Goal: Transaction & Acquisition: Download file/media

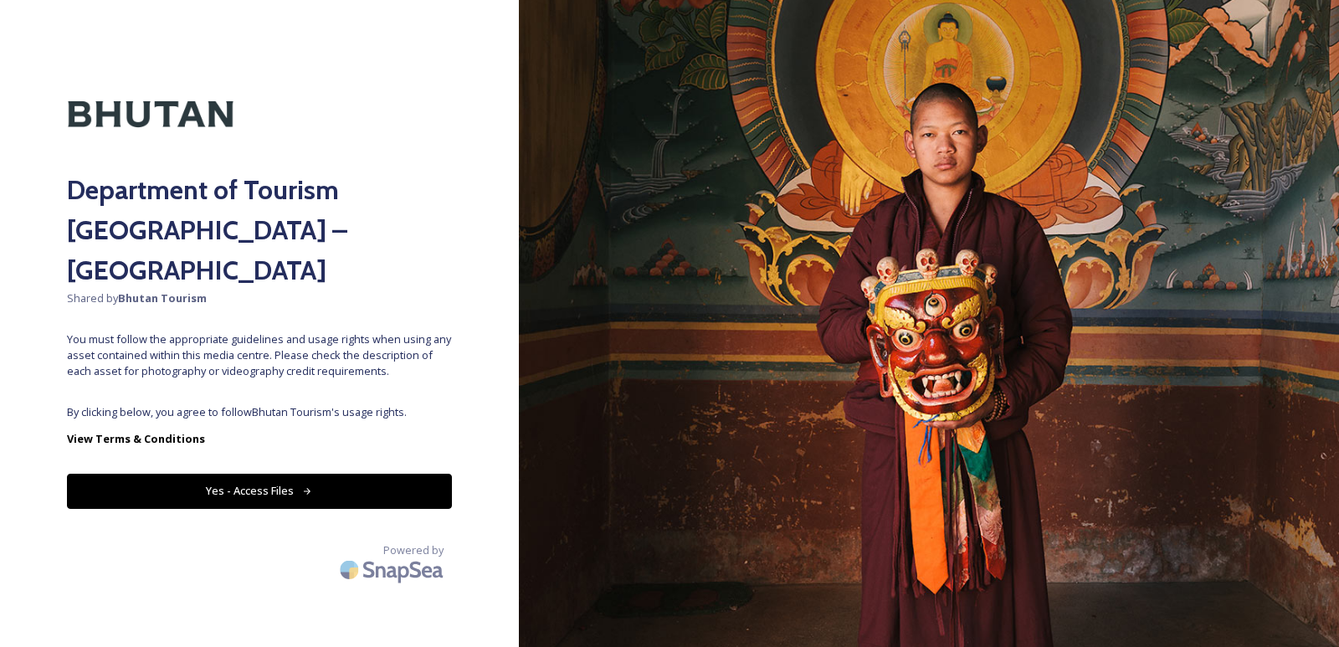
click at [266, 474] on button "Yes - Access Files" at bounding box center [259, 491] width 385 height 34
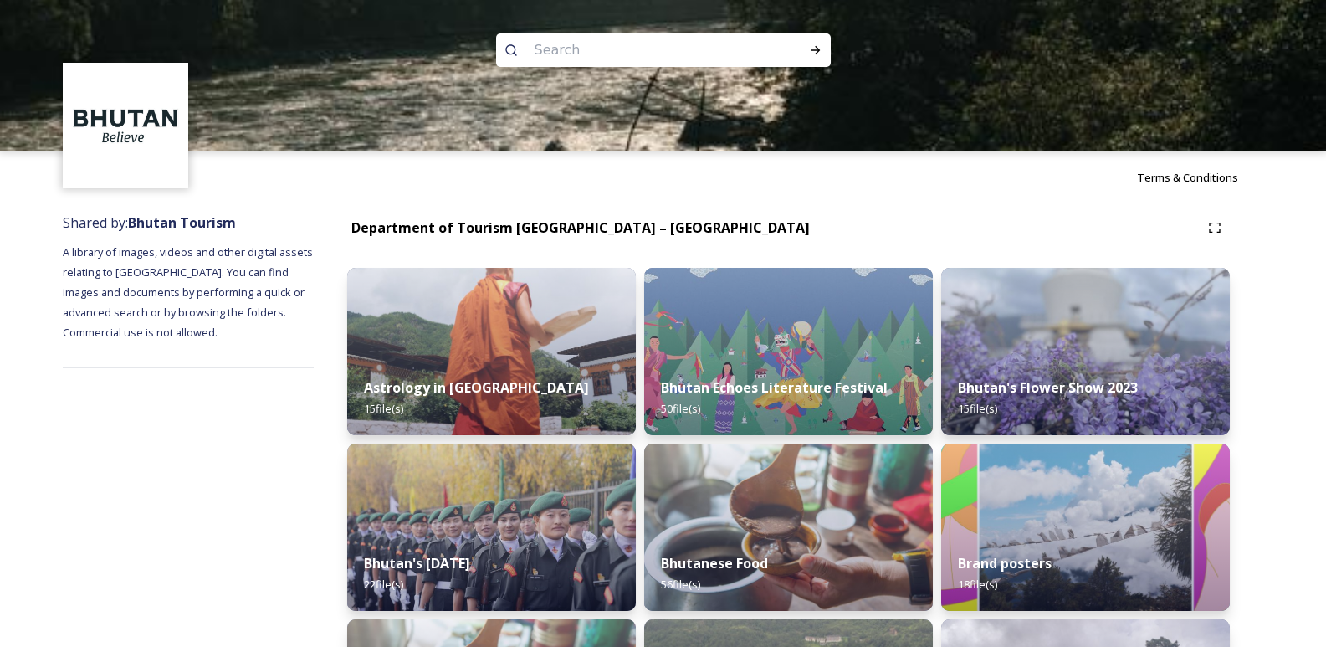
click at [563, 48] on input at bounding box center [640, 50] width 229 height 37
type input "mountain"
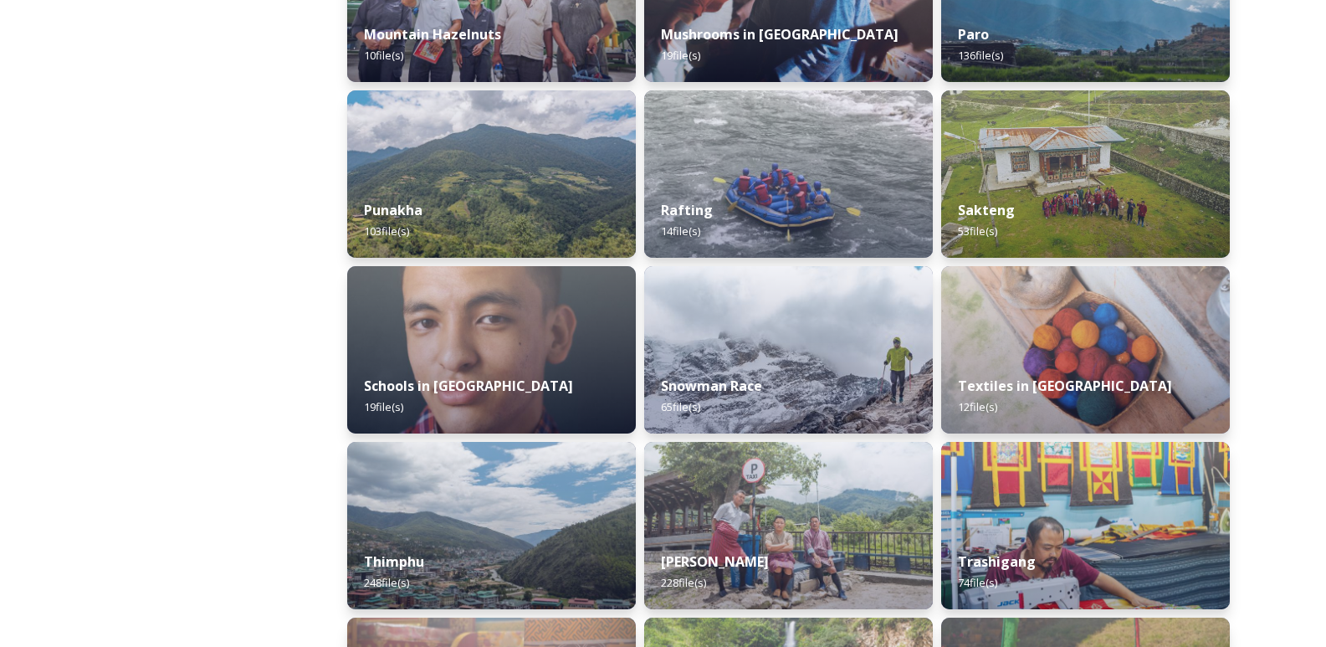
scroll to position [1590, 0]
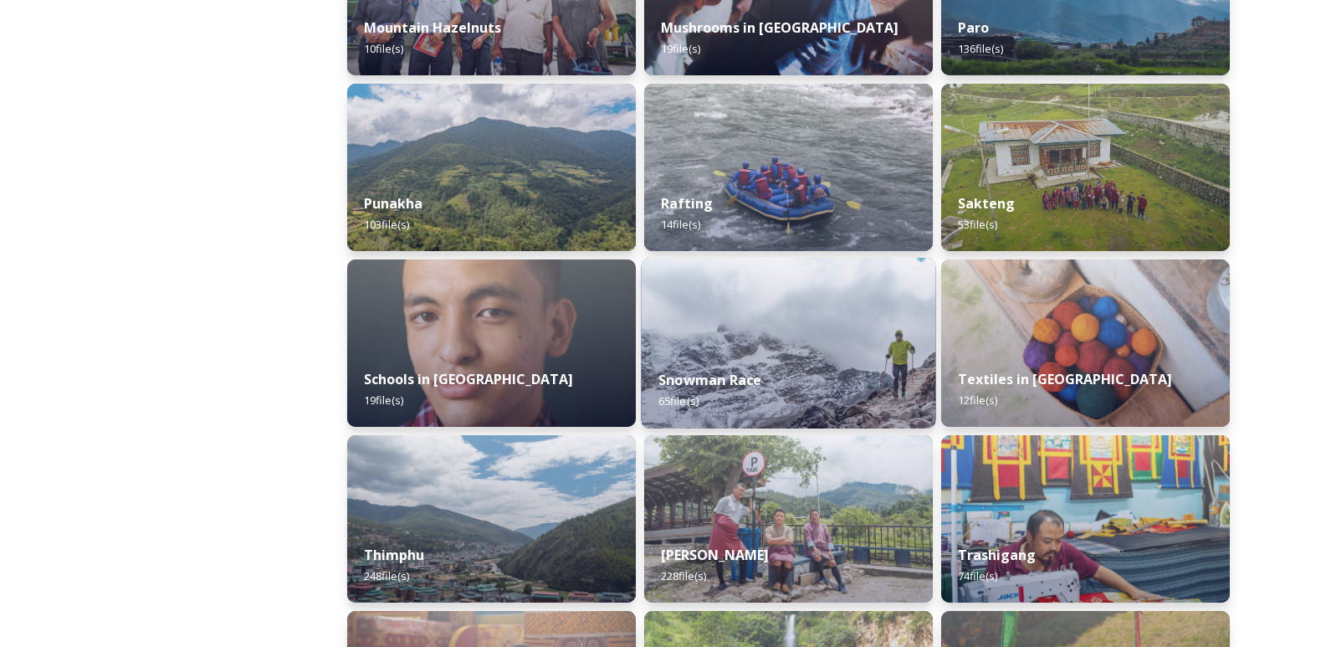
click at [746, 361] on div "Snowman Race 65 file(s)" at bounding box center [789, 390] width 295 height 76
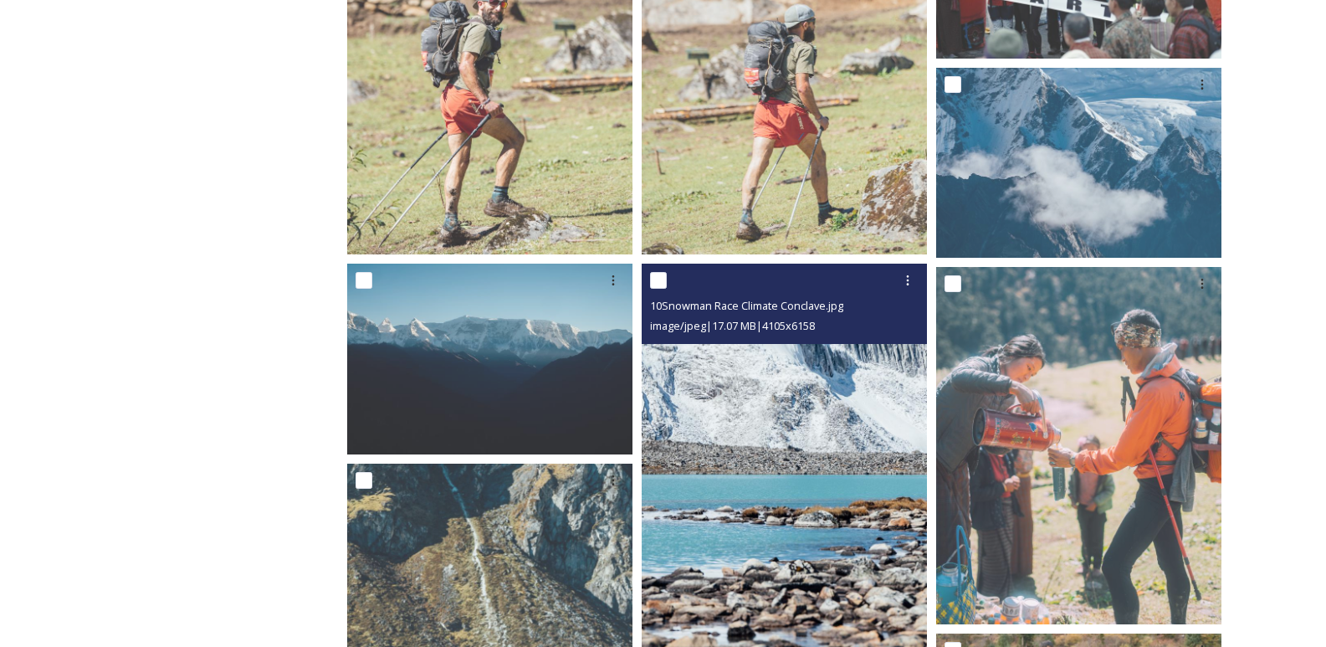
scroll to position [418, 0]
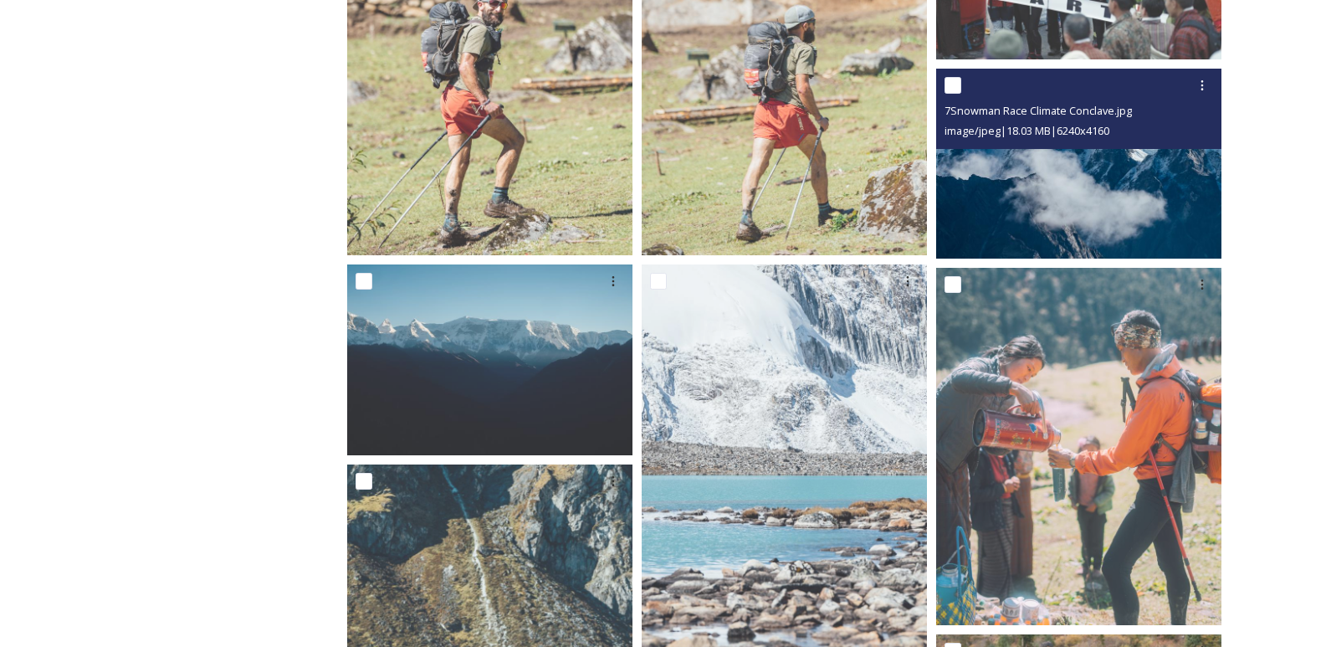
click at [1005, 201] on img at bounding box center [1078, 164] width 285 height 190
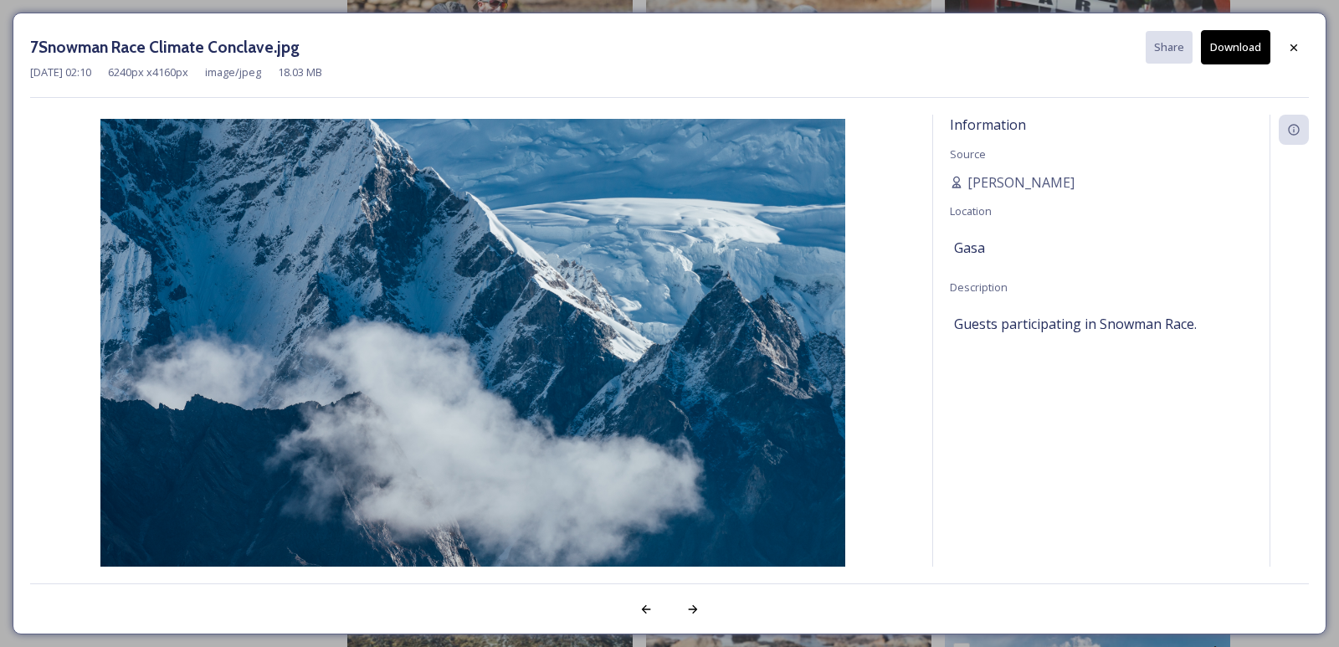
click at [1221, 45] on button "Download" at bounding box center [1235, 47] width 69 height 34
click at [1292, 35] on div at bounding box center [1294, 48] width 30 height 30
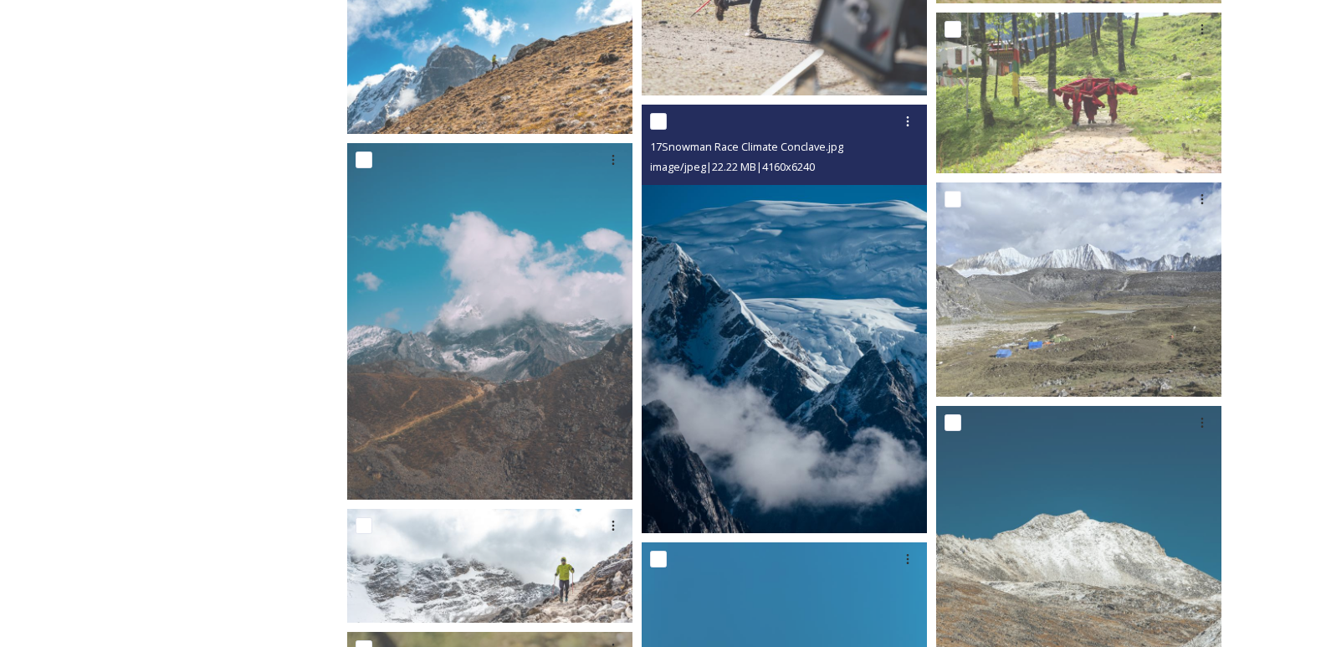
scroll to position [2594, 0]
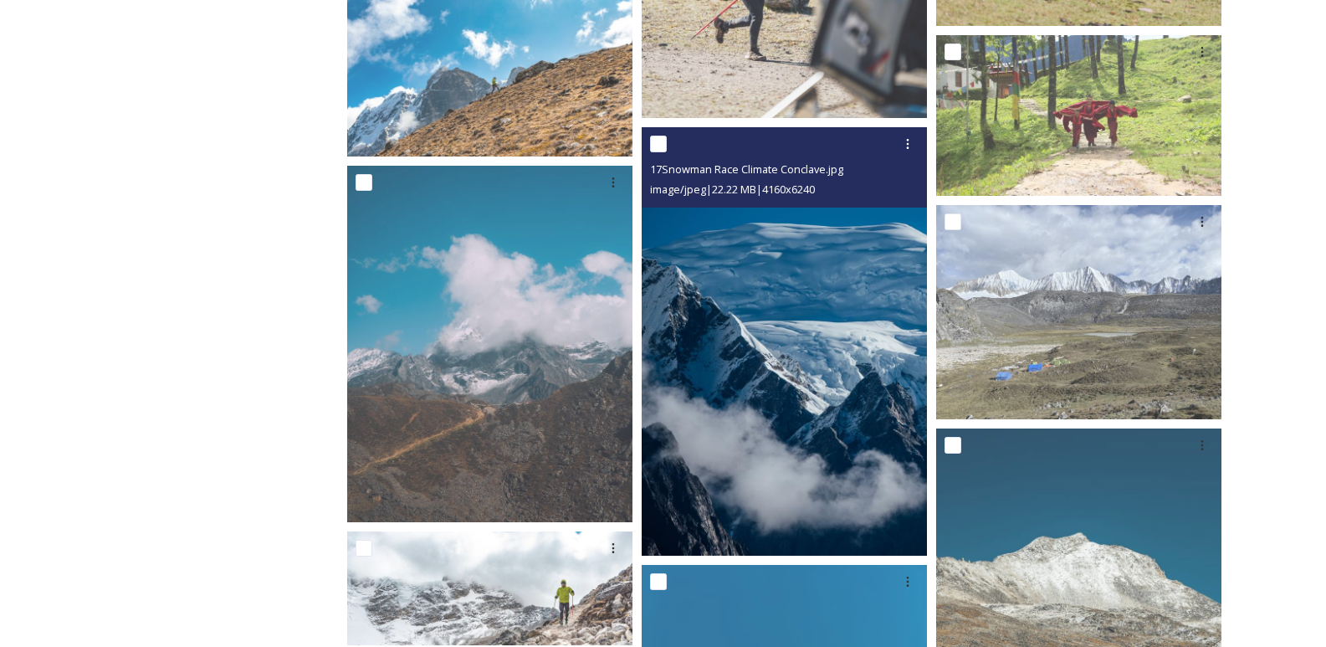
click at [685, 321] on img at bounding box center [784, 341] width 285 height 428
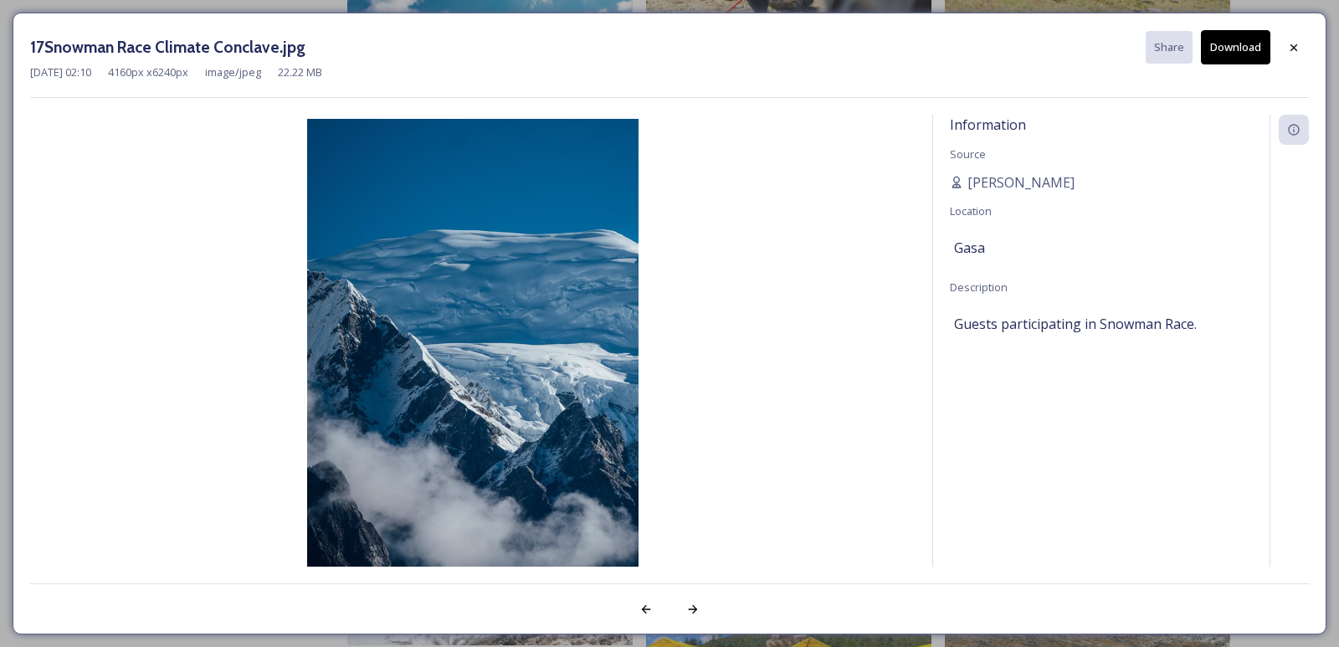
click at [1224, 48] on button "Download" at bounding box center [1235, 47] width 69 height 34
click at [1288, 49] on icon at bounding box center [1293, 47] width 13 height 13
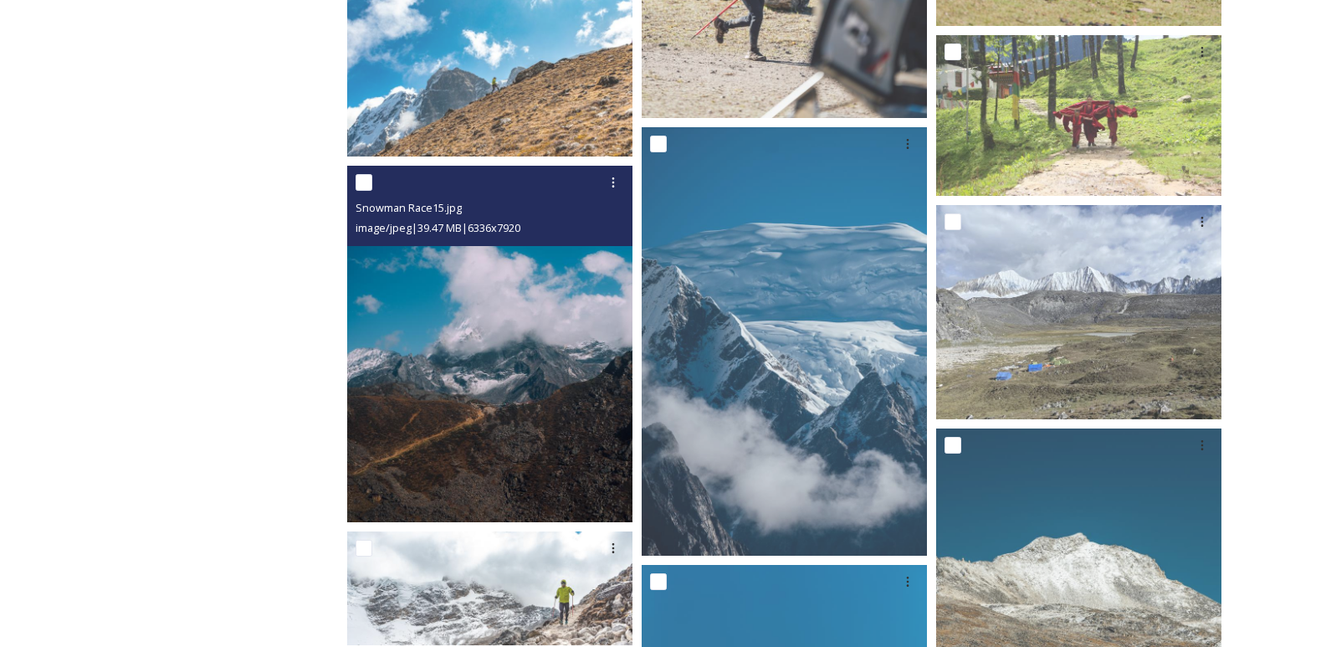
click at [490, 378] on img at bounding box center [489, 344] width 285 height 357
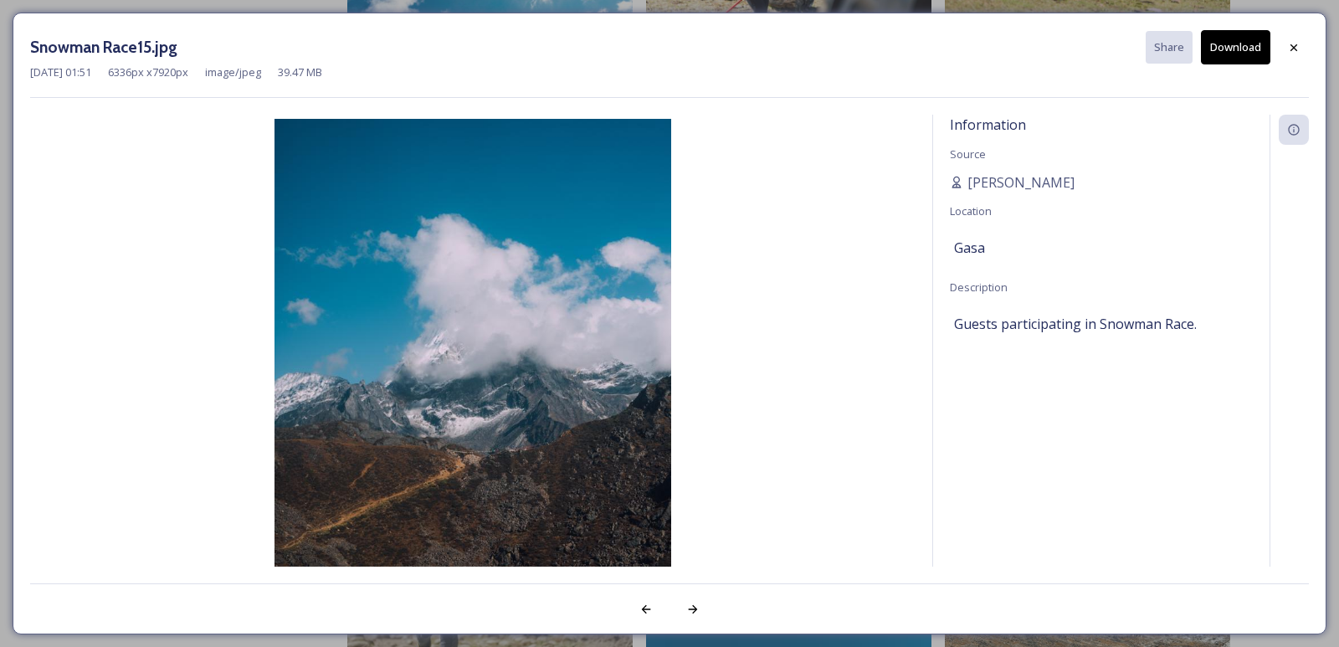
click at [1251, 48] on button "Download" at bounding box center [1235, 47] width 69 height 34
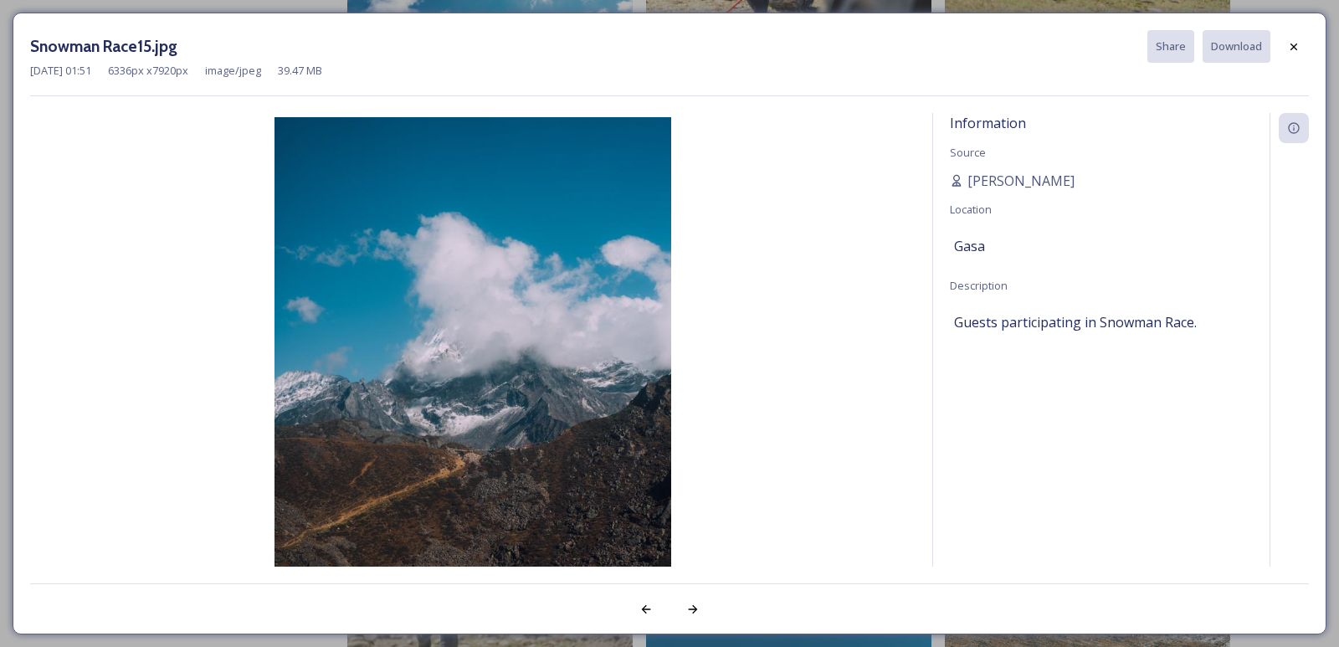
click at [1297, 48] on icon at bounding box center [1293, 46] width 13 height 13
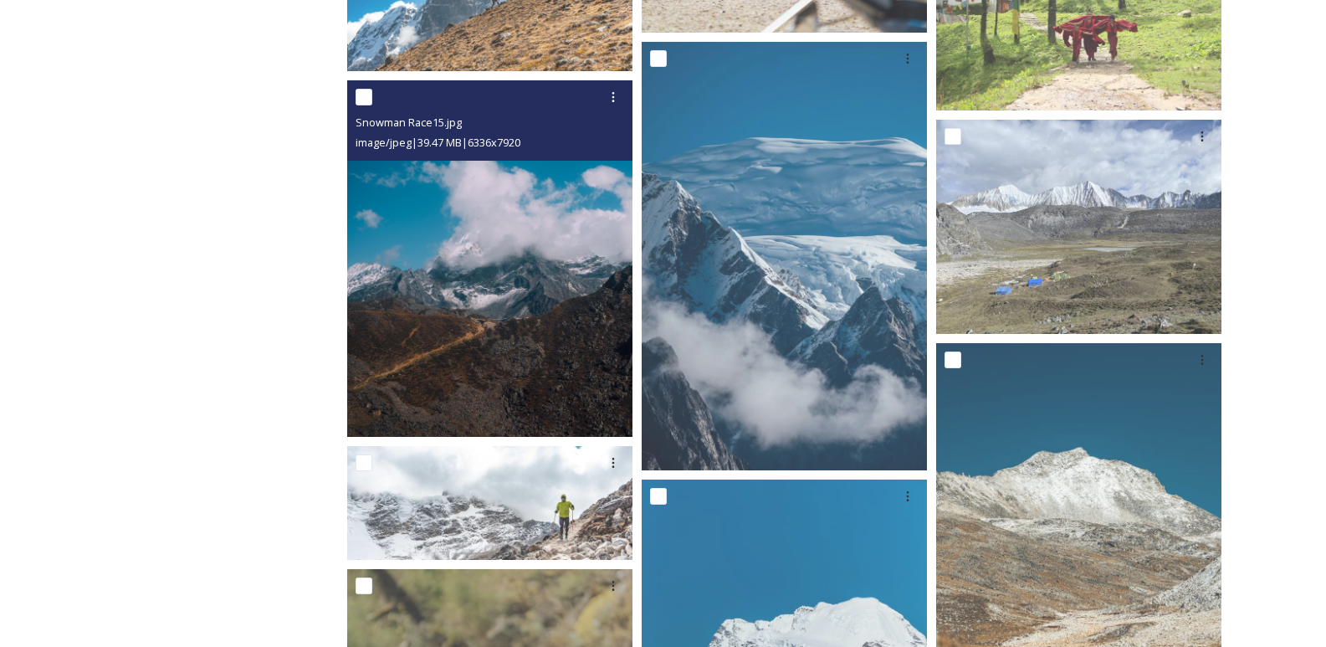
scroll to position [2678, 0]
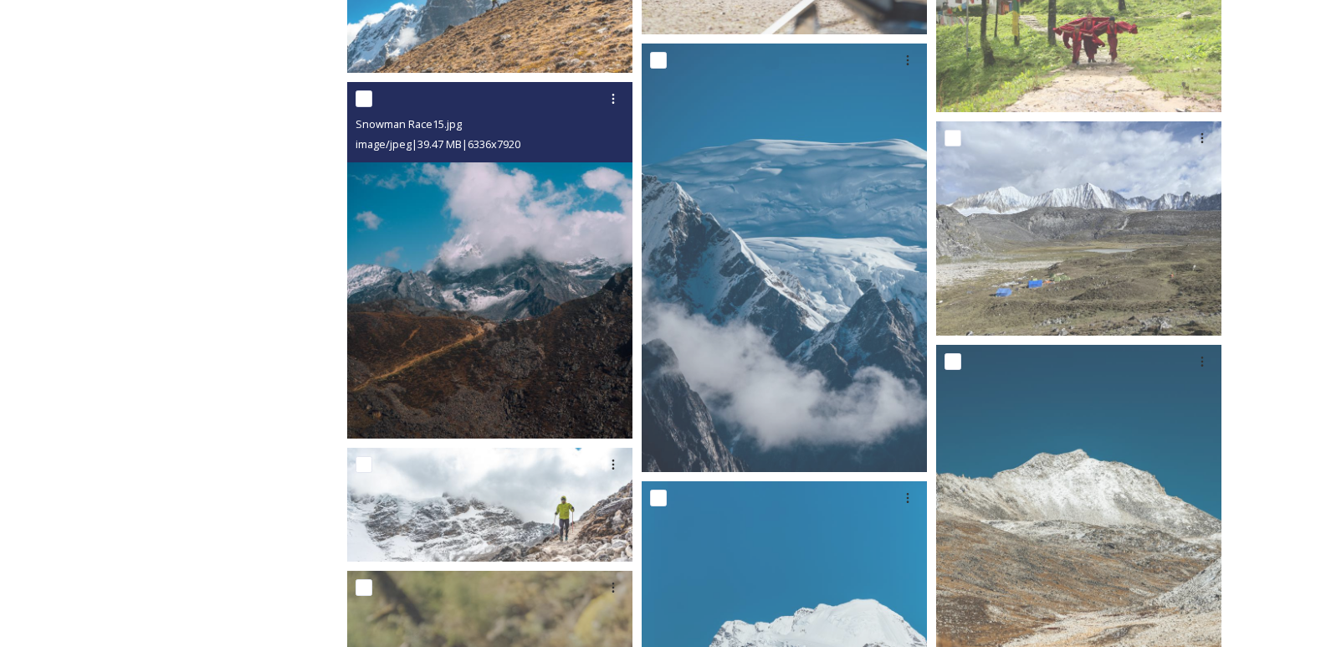
click at [537, 321] on img at bounding box center [489, 260] width 285 height 357
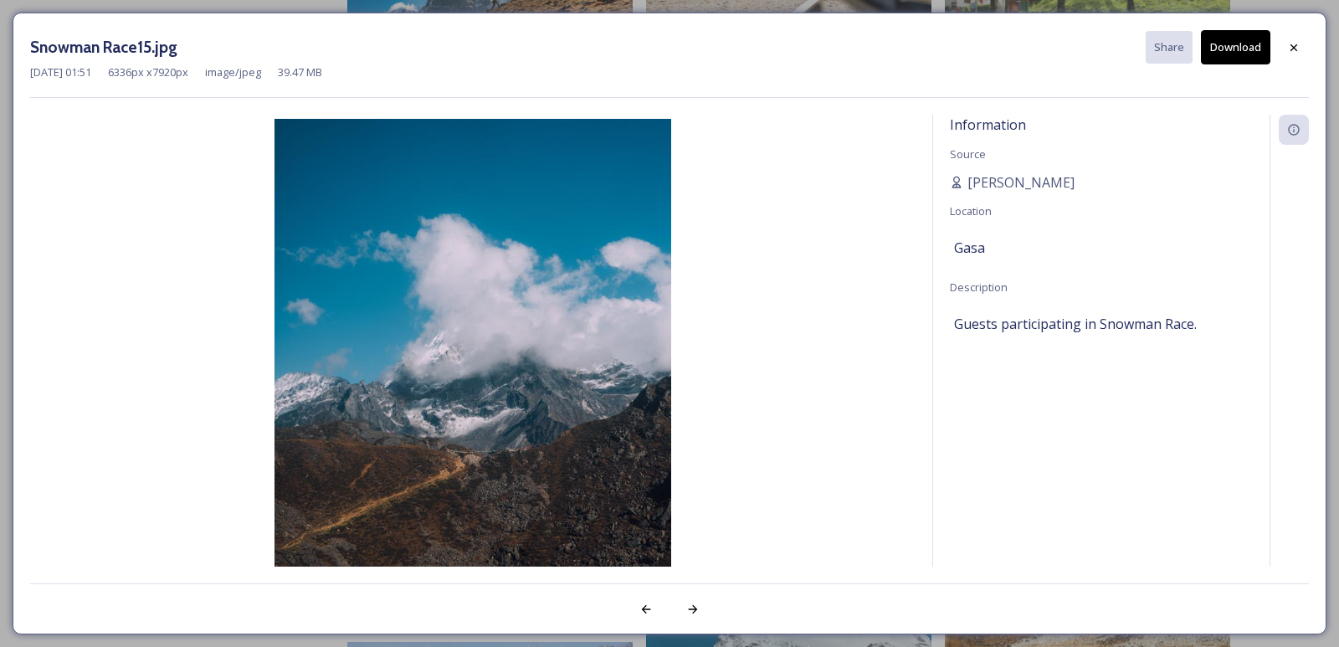
click at [1249, 49] on button "Download" at bounding box center [1235, 47] width 69 height 34
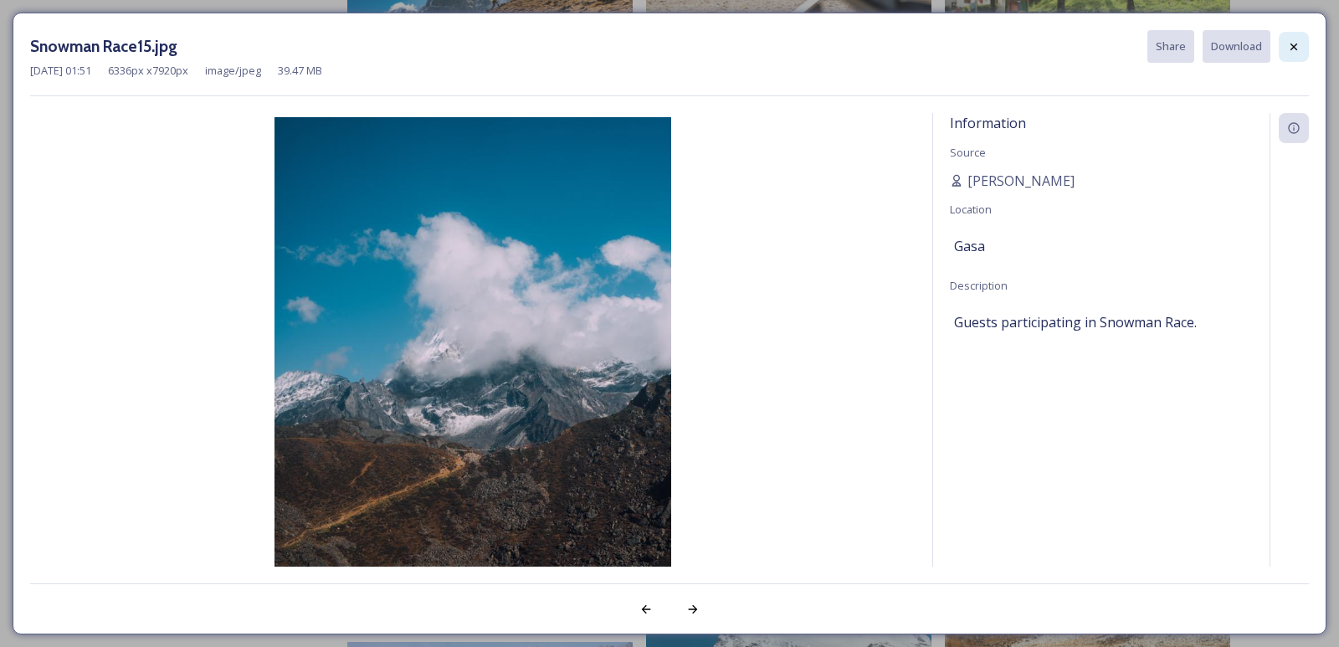
click at [1303, 49] on div at bounding box center [1294, 47] width 30 height 30
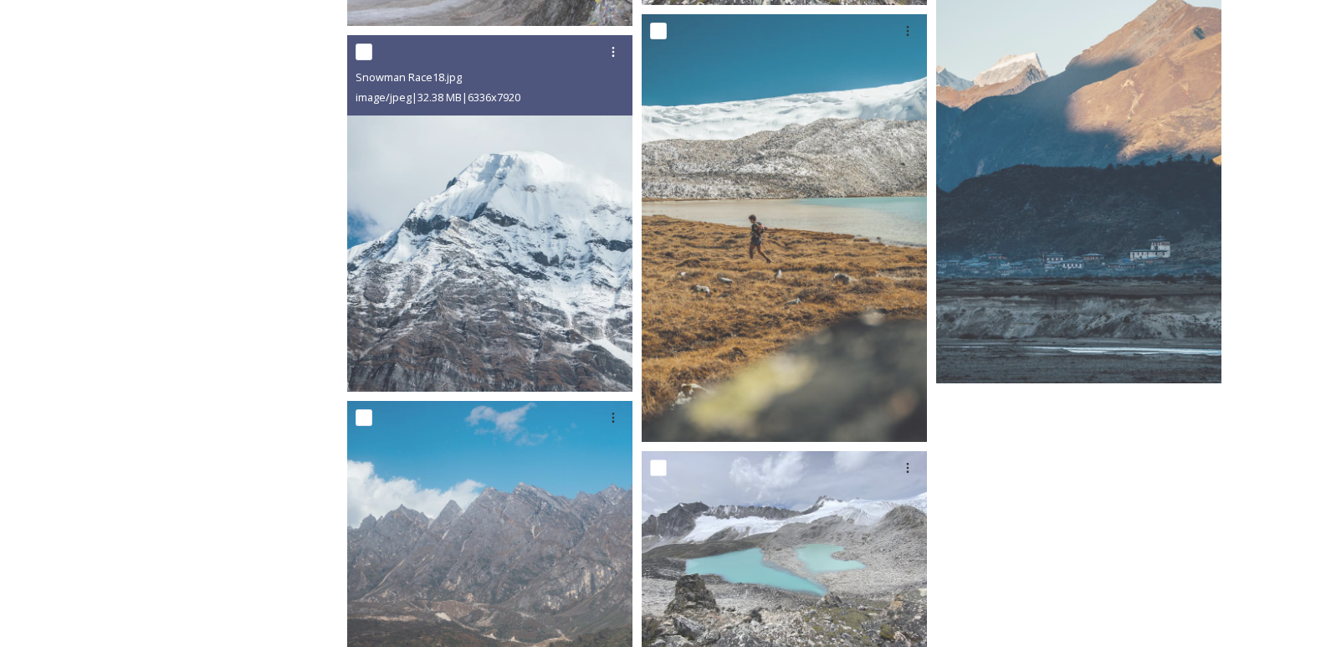
scroll to position [5523, 0]
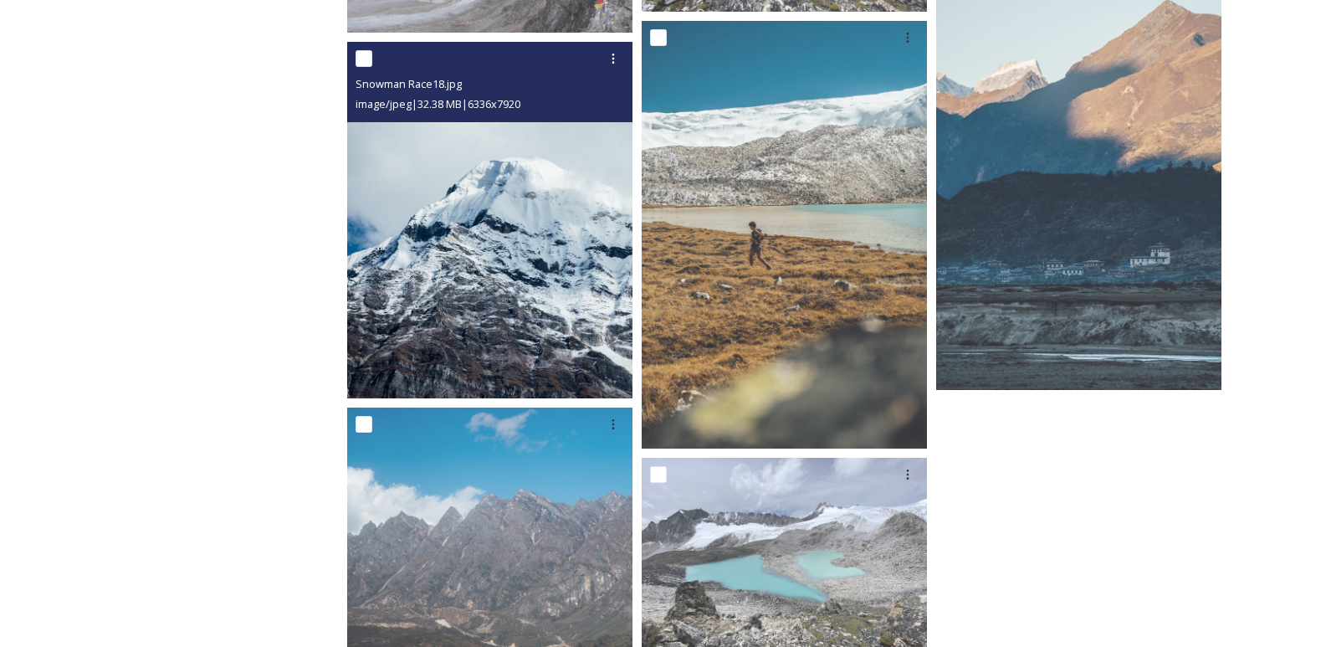
click at [525, 312] on img at bounding box center [489, 220] width 285 height 357
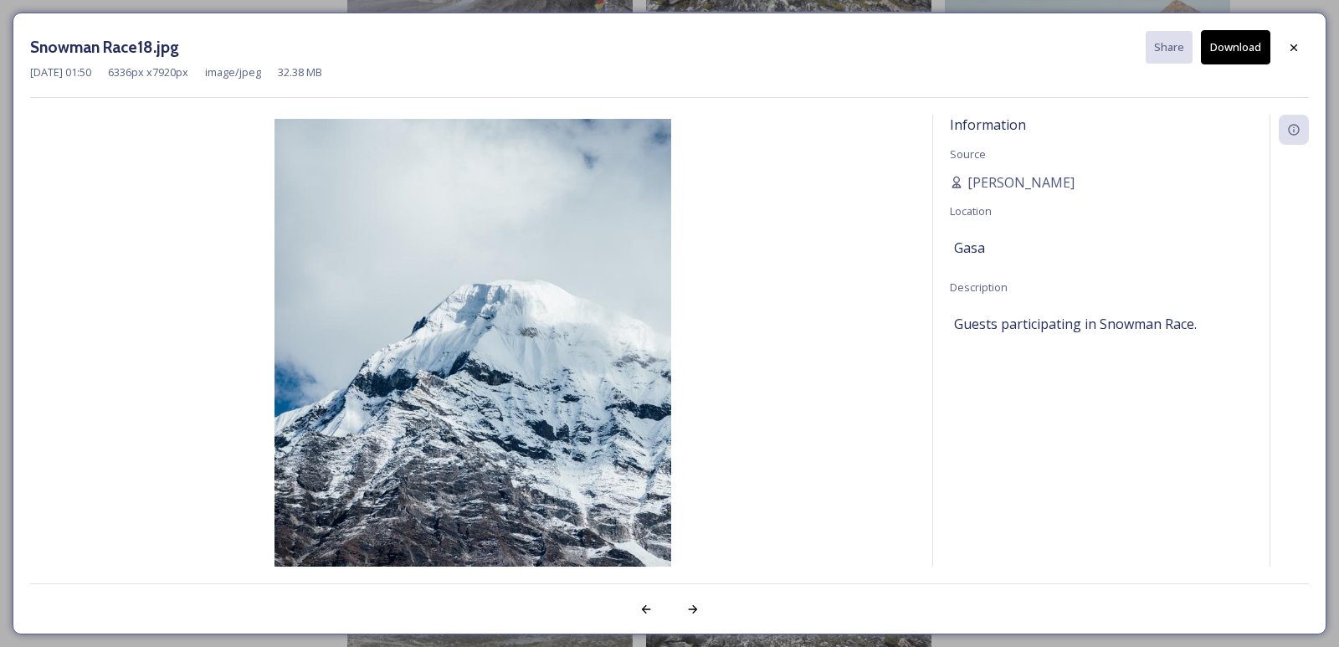
click at [1240, 59] on button "Download" at bounding box center [1235, 47] width 69 height 34
click at [755, 351] on img at bounding box center [472, 367] width 885 height 496
click at [1293, 43] on icon at bounding box center [1293, 47] width 13 height 13
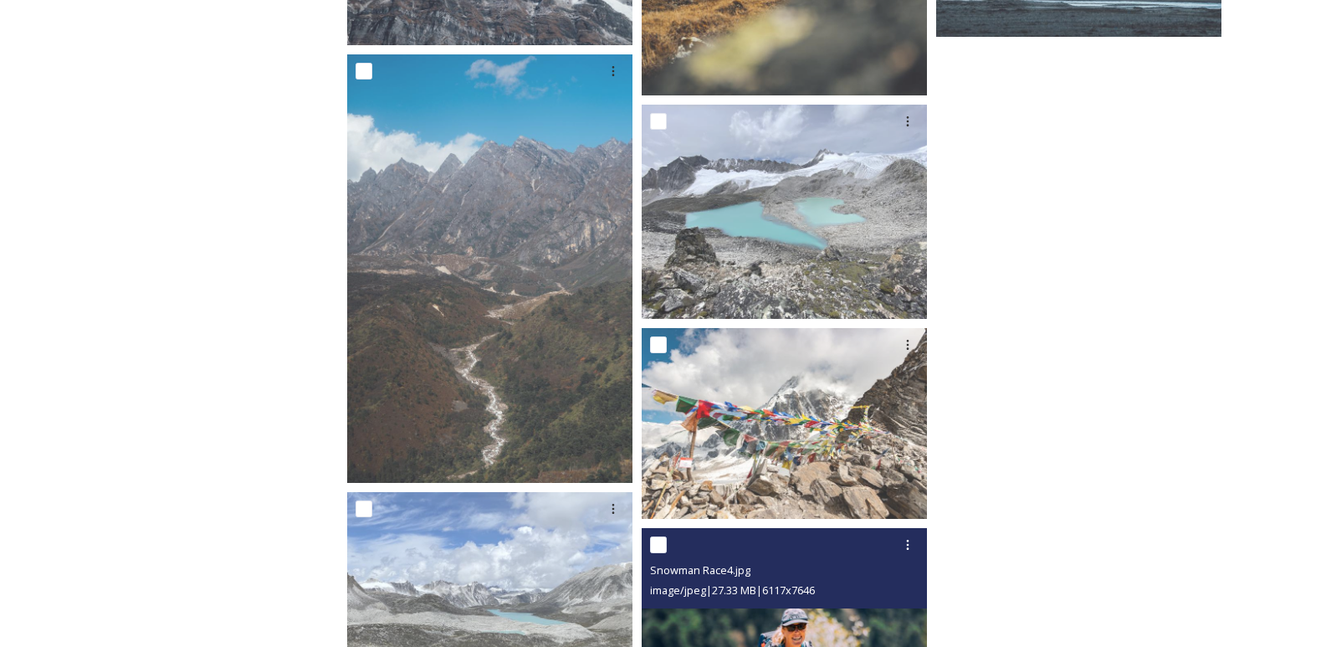
scroll to position [6025, 0]
